Goal: Use online tool/utility: Utilize a website feature to perform a specific function

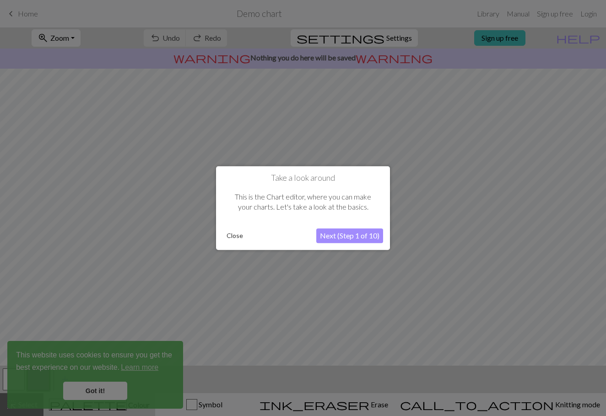
click at [239, 235] on button "Close" at bounding box center [235, 236] width 24 height 14
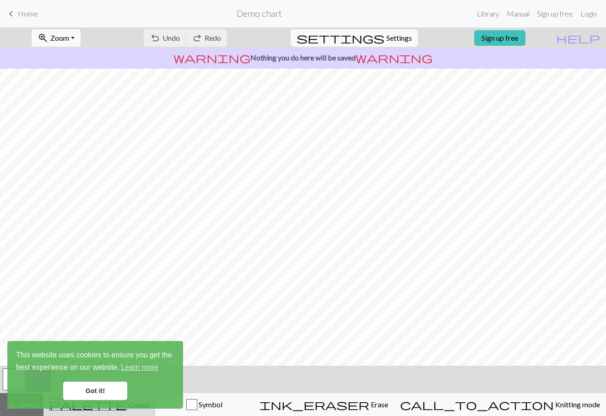
click at [101, 386] on link "Got it!" at bounding box center [95, 391] width 64 height 18
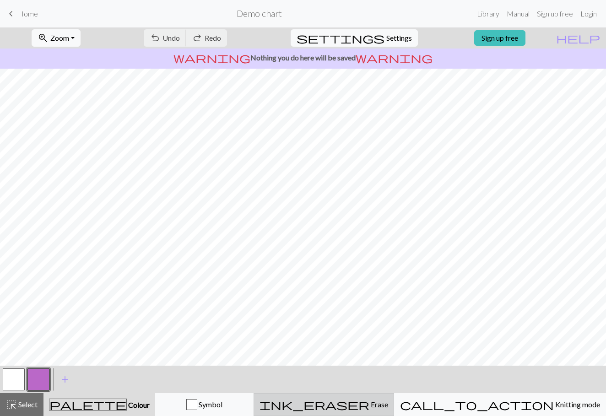
click at [388, 409] on div "ink_eraser Erase Erase" at bounding box center [324, 404] width 129 height 11
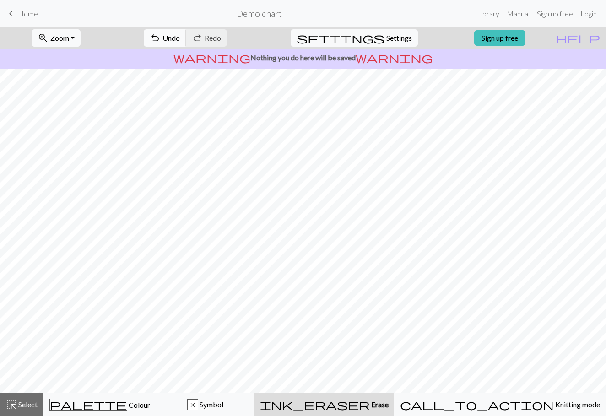
click at [161, 40] on span "undo" at bounding box center [155, 38] width 11 height 13
click at [180, 40] on span "Undo" at bounding box center [171, 37] width 17 height 9
click at [105, 405] on span "palette" at bounding box center [88, 404] width 77 height 13
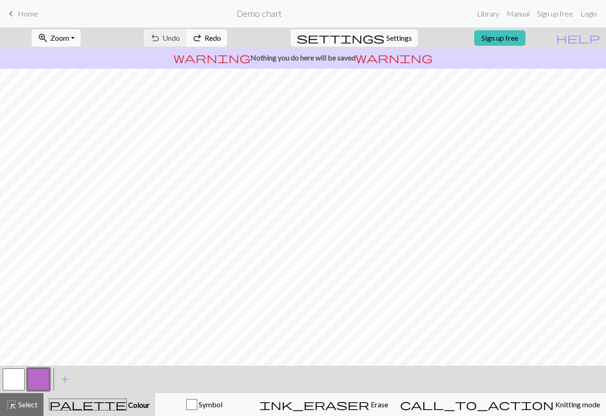
click at [43, 376] on button "button" at bounding box center [38, 380] width 22 height 22
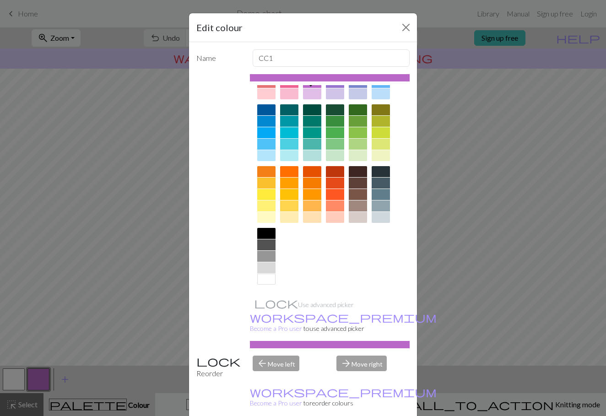
scroll to position [50, 0]
click at [262, 281] on div at bounding box center [266, 279] width 18 height 11
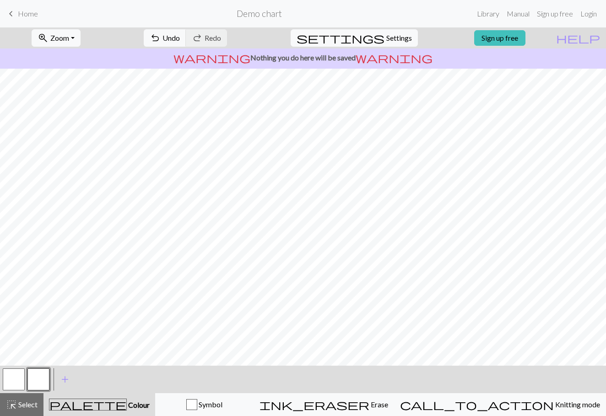
click at [36, 380] on button "button" at bounding box center [38, 380] width 22 height 22
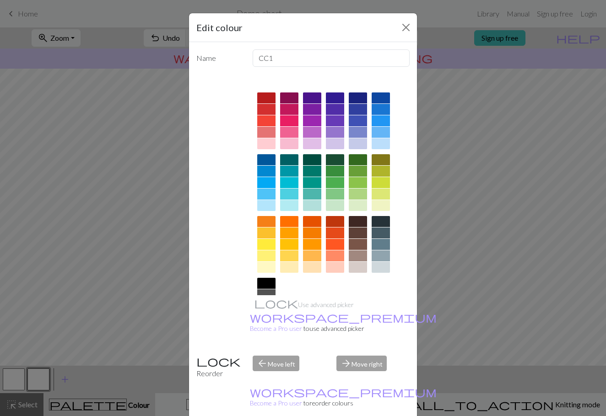
click at [312, 126] on div at bounding box center [312, 124] width 18 height 62
click at [312, 131] on div at bounding box center [312, 132] width 18 height 11
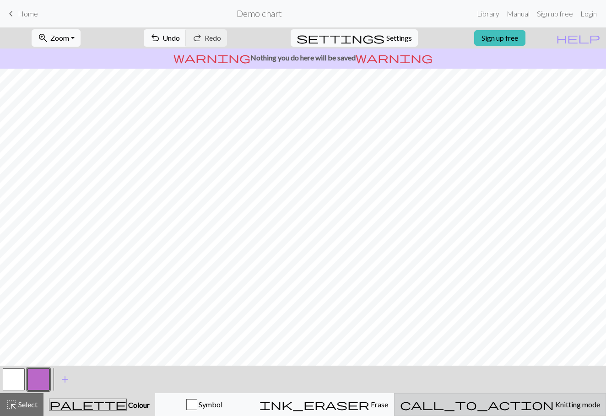
click at [554, 406] on span "Knitting mode" at bounding box center [577, 404] width 46 height 9
